Goal: Task Accomplishment & Management: Use online tool/utility

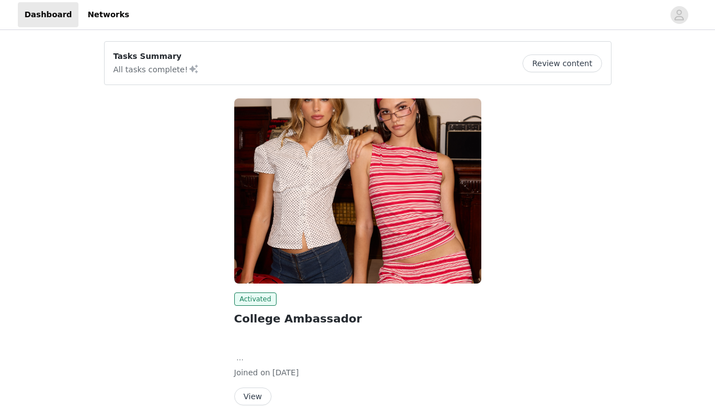
scroll to position [44, 0]
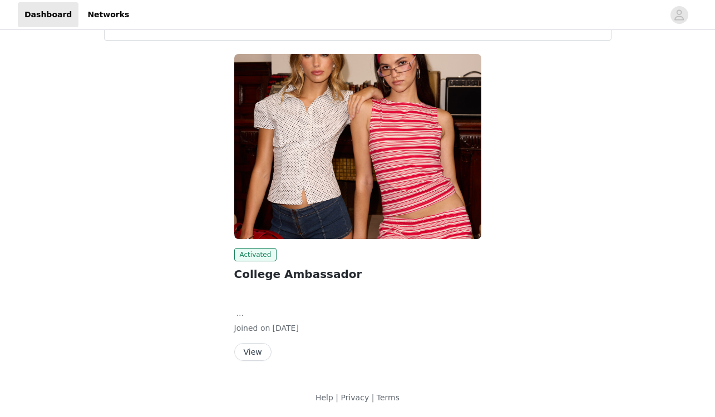
click at [250, 350] on button "View" at bounding box center [252, 352] width 37 height 18
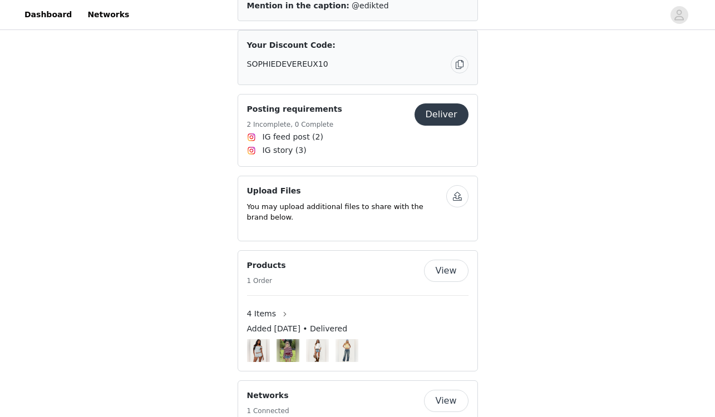
scroll to position [697, 0]
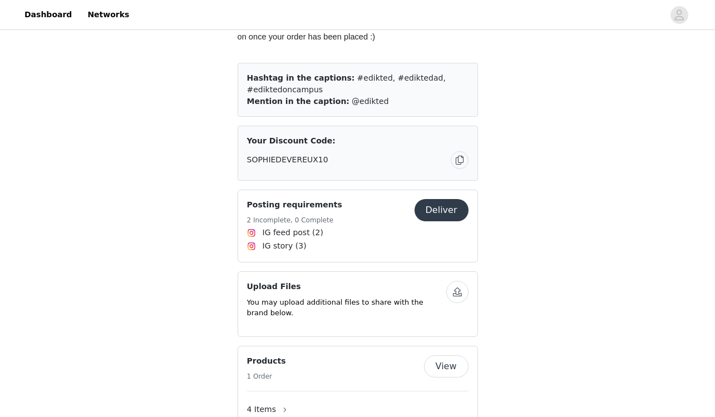
click at [300, 227] on span "IG feed post (2)" at bounding box center [292, 233] width 61 height 12
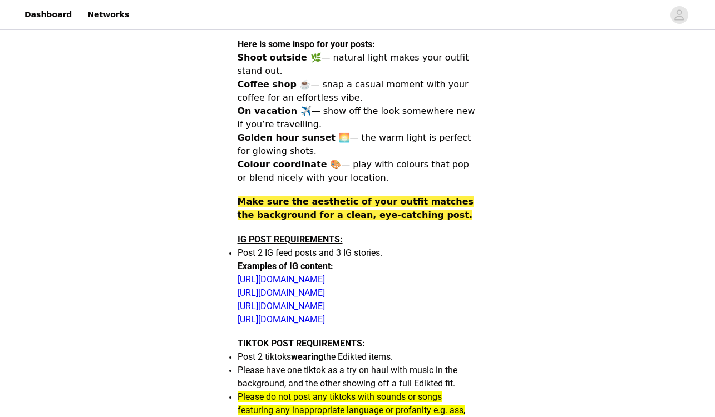
scroll to position [231, 0]
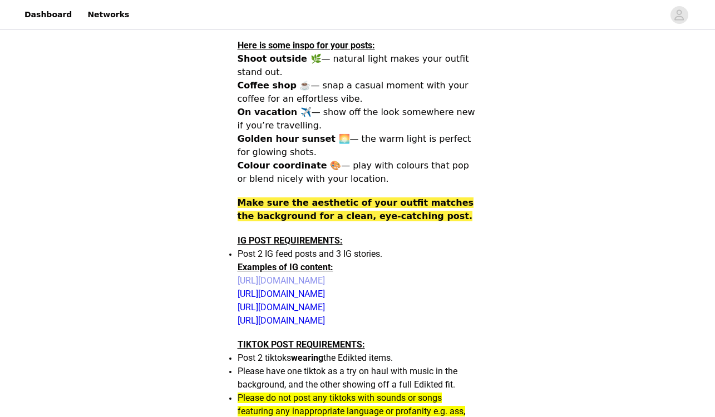
click at [325, 279] on link "[URL][DOMAIN_NAME]" at bounding box center [280, 280] width 87 height 11
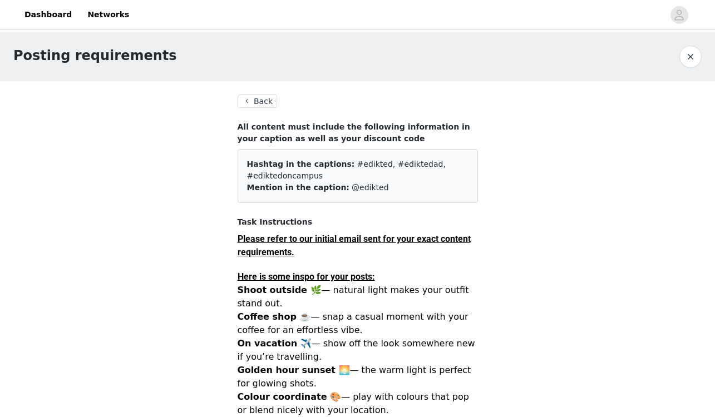
click at [260, 105] on button "Back" at bounding box center [257, 101] width 40 height 13
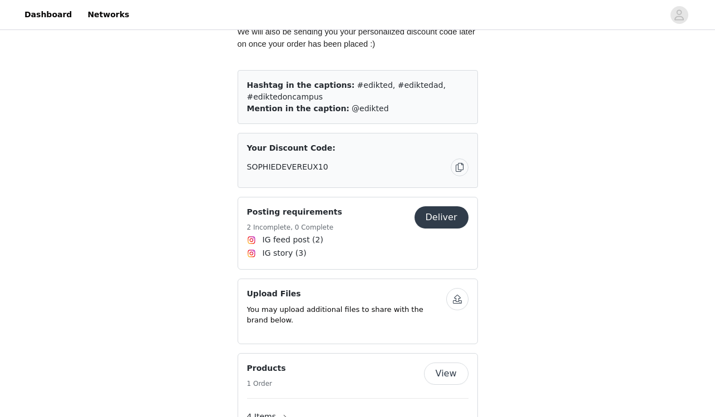
scroll to position [688, 0]
click at [454, 207] on button "Deliver" at bounding box center [441, 218] width 54 height 22
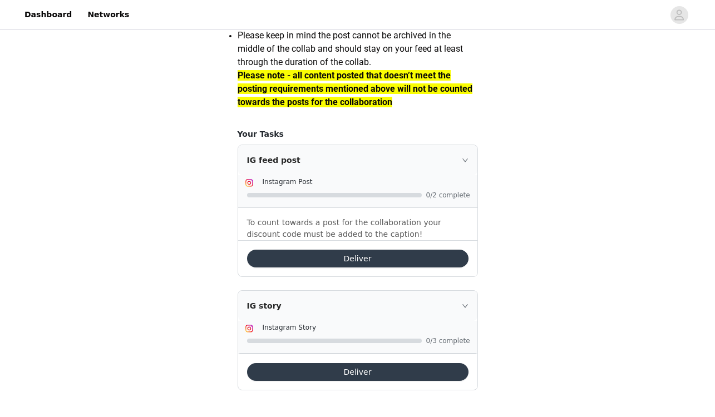
scroll to position [1005, 0]
click at [352, 375] on button "Deliver" at bounding box center [357, 372] width 221 height 18
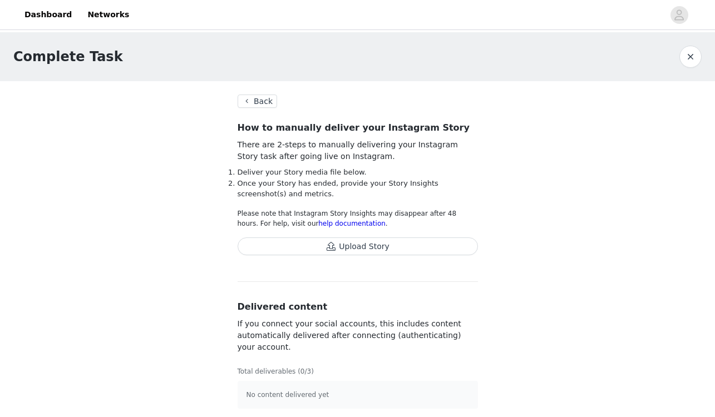
scroll to position [4, 0]
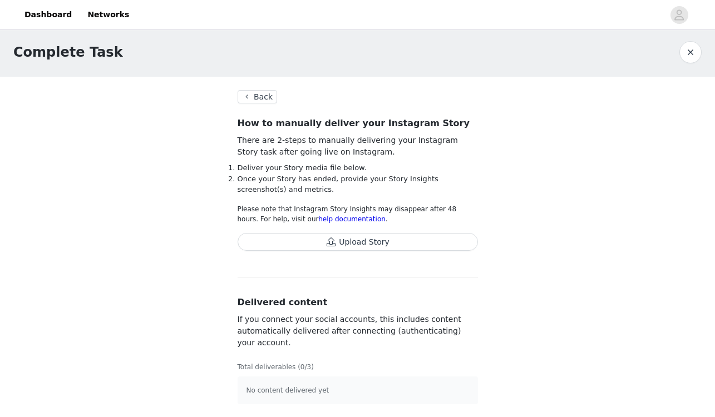
click at [304, 390] on p "No content delivered yet" at bounding box center [357, 390] width 222 height 10
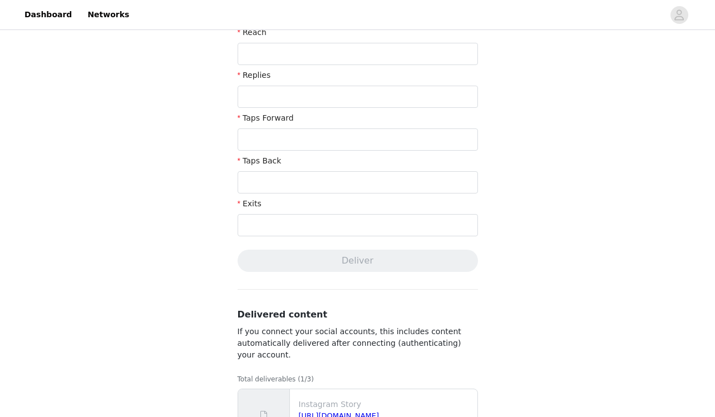
scroll to position [409, 0]
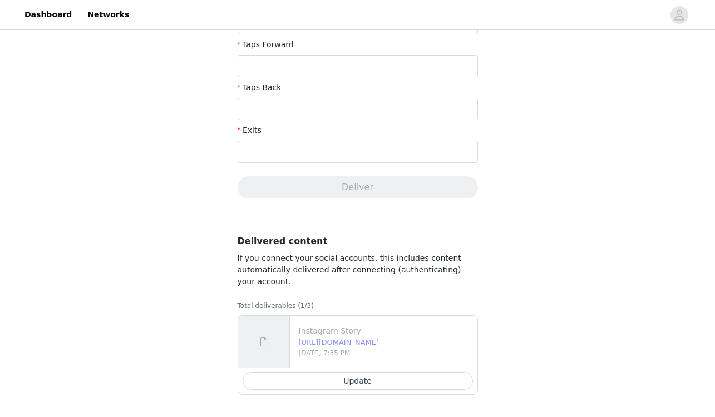
click at [313, 341] on link "https://d2ai5cwthaqejb.cloudfront.net/igs-764aaf51-ef6f-4207-9b4f-ea2c0d517f28.…" at bounding box center [339, 342] width 81 height 8
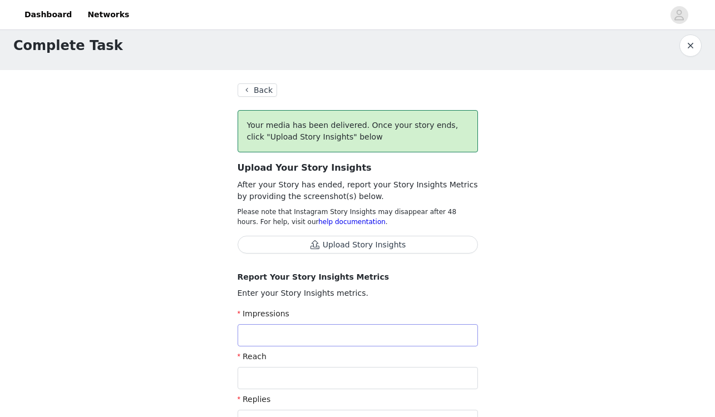
scroll to position [0, 0]
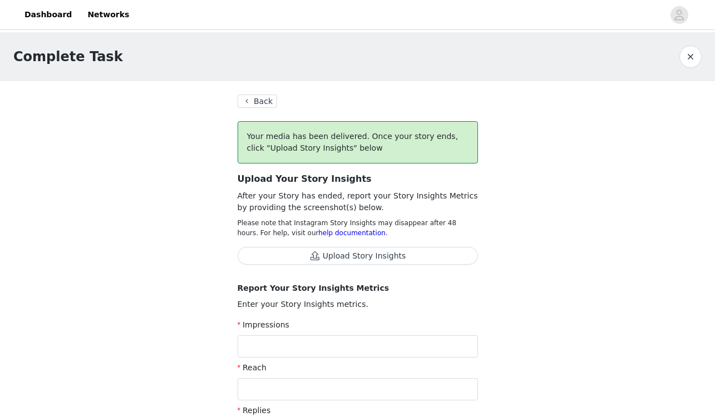
click at [266, 102] on button "Back" at bounding box center [257, 101] width 40 height 13
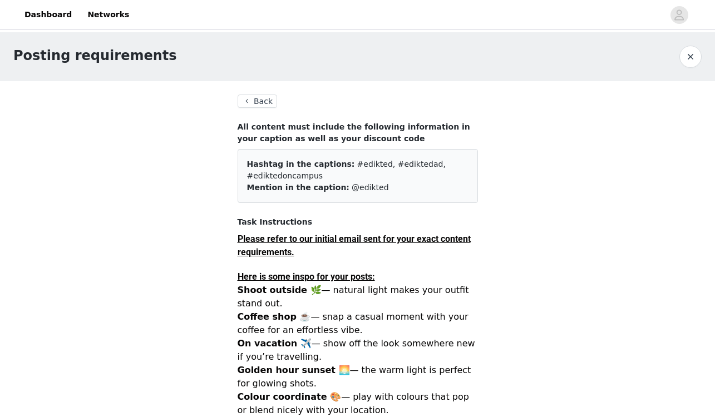
click at [268, 102] on button "Back" at bounding box center [257, 101] width 40 height 13
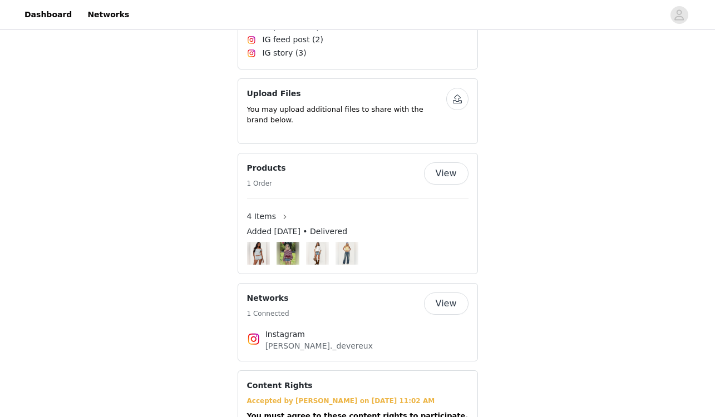
scroll to position [890, 0]
click at [453, 296] on button "View" at bounding box center [446, 303] width 44 height 22
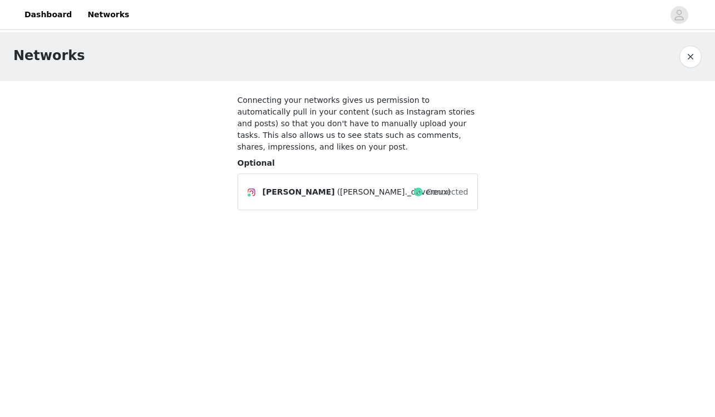
click at [696, 58] on button "button" at bounding box center [690, 57] width 22 height 22
